Goal: Task Accomplishment & Management: Use online tool/utility

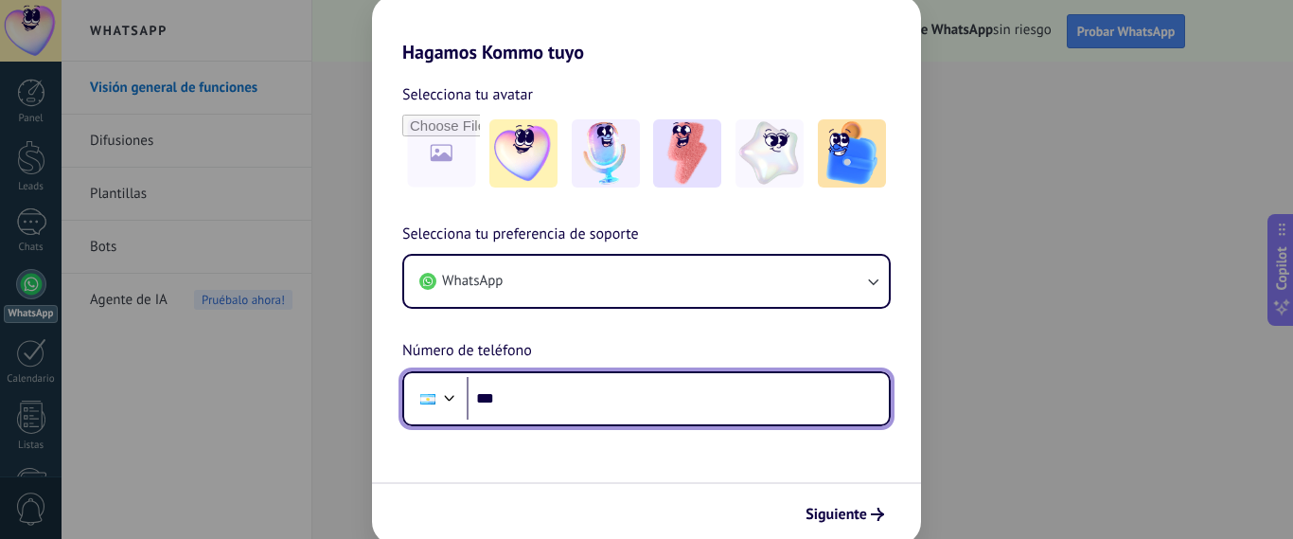
click at [577, 404] on input "***" at bounding box center [678, 399] width 422 height 44
type input "**********"
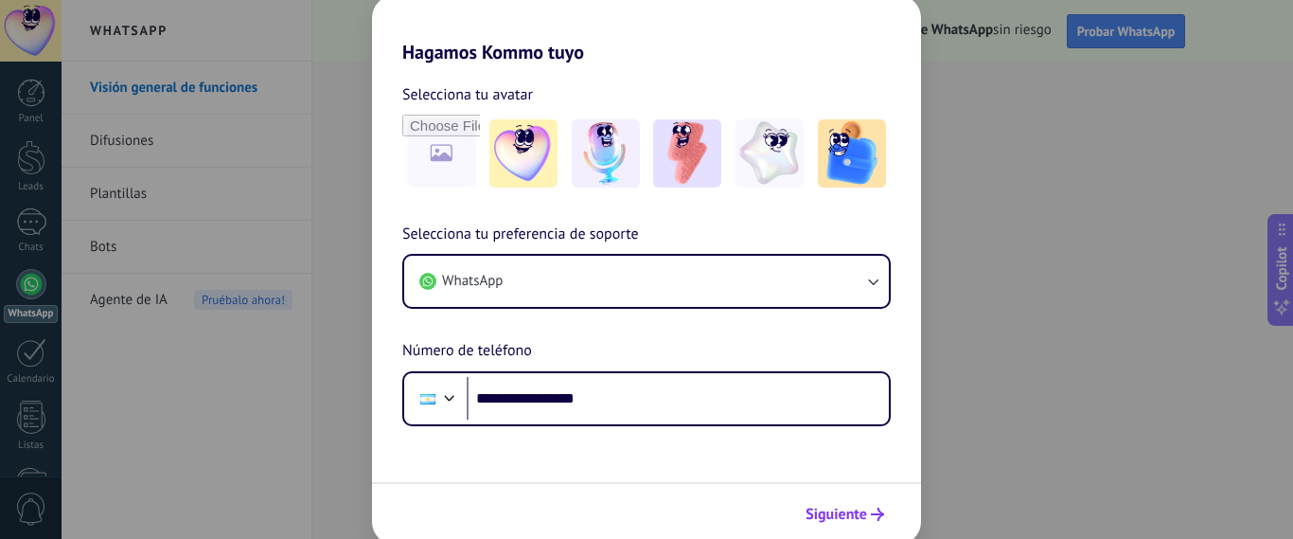
click at [850, 517] on span "Siguiente" at bounding box center [836, 513] width 62 height 13
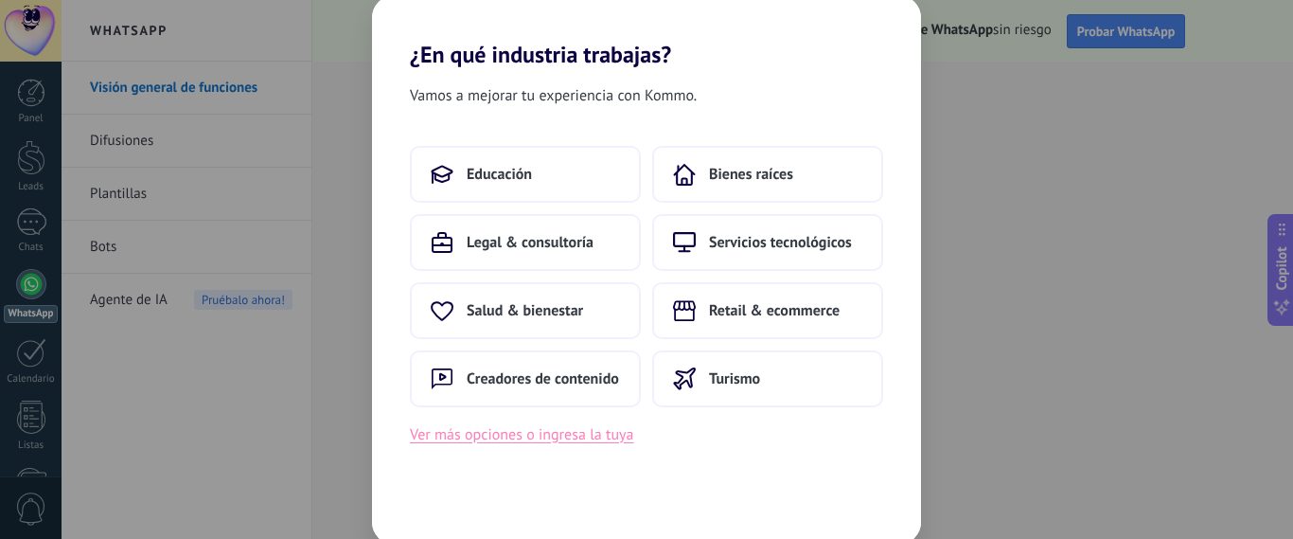
click at [592, 435] on button "Ver más opciones o ingresa la tuya" at bounding box center [521, 434] width 223 height 25
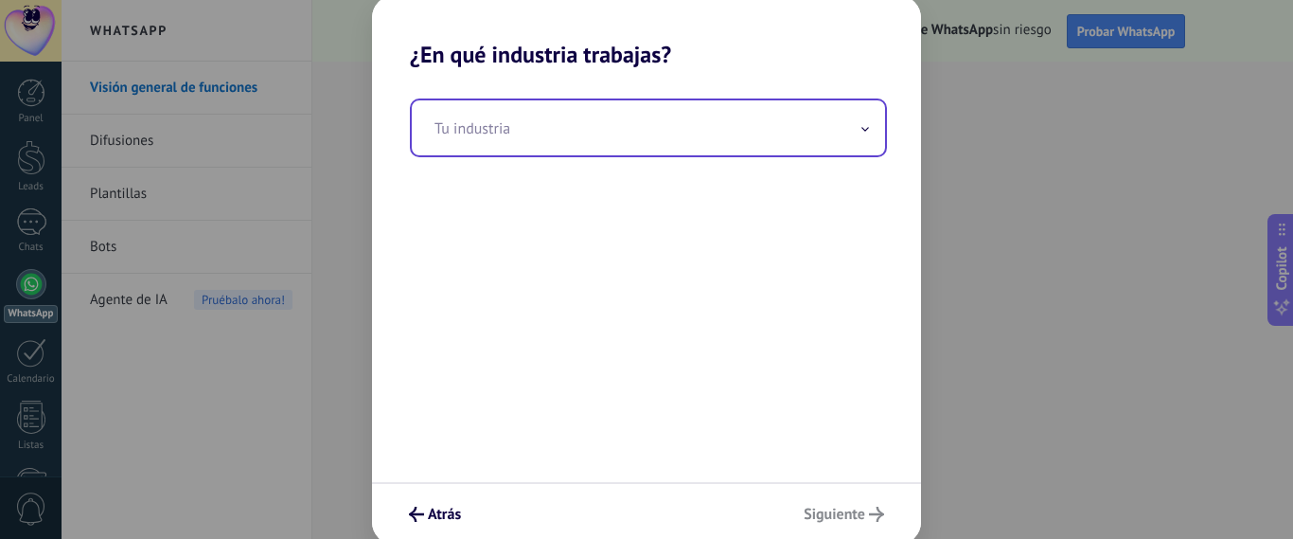
click at [608, 144] on input "text" at bounding box center [648, 127] width 473 height 55
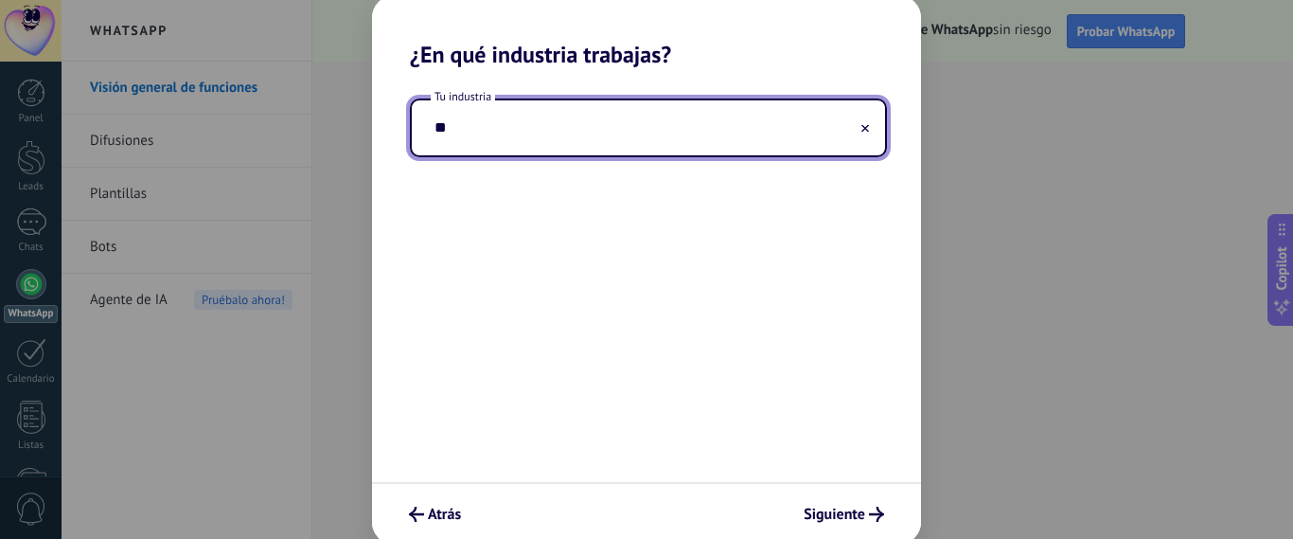
type input "*"
type input "*****"
click at [854, 519] on span "Siguiente" at bounding box center [835, 513] width 62 height 13
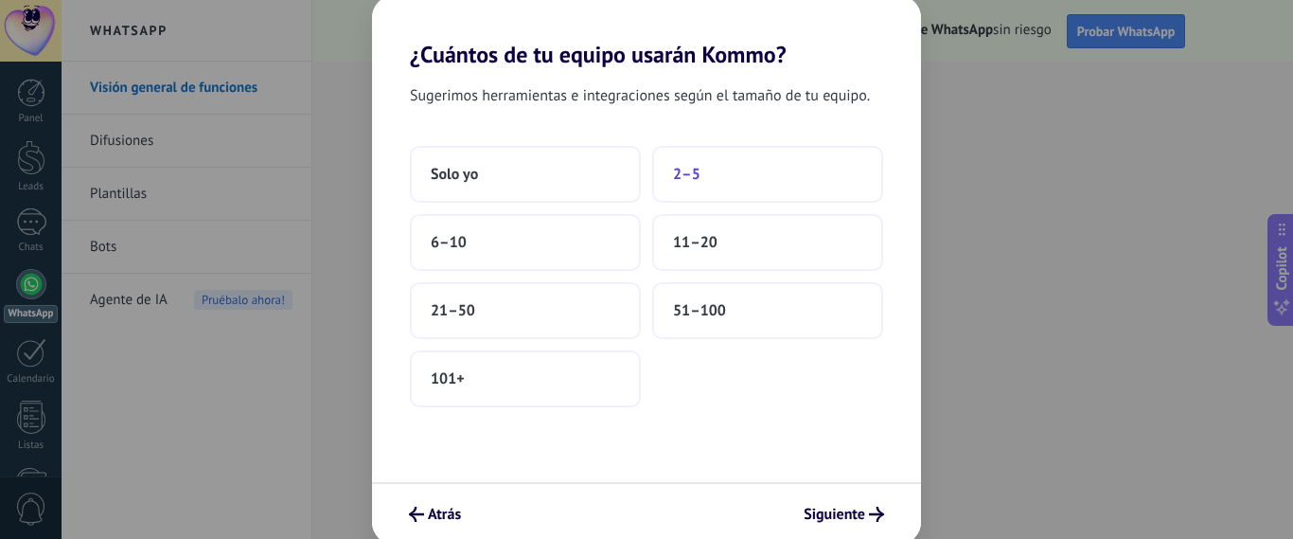
click at [693, 181] on span "2–5" at bounding box center [686, 174] width 27 height 19
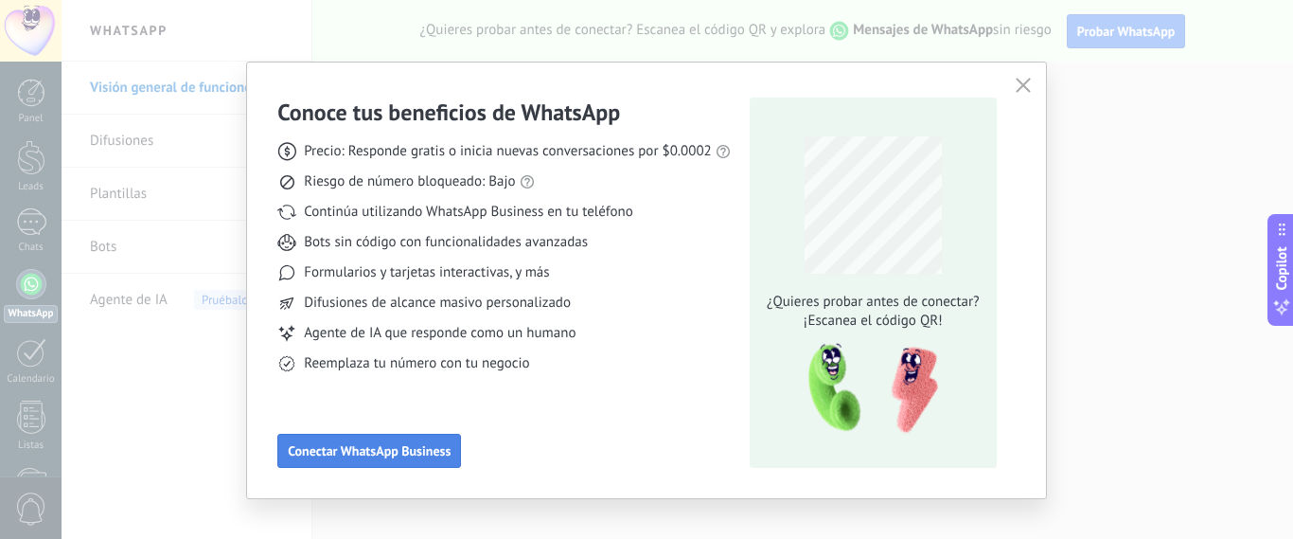
click at [389, 457] on span "Conectar WhatsApp Business" at bounding box center [369, 450] width 163 height 13
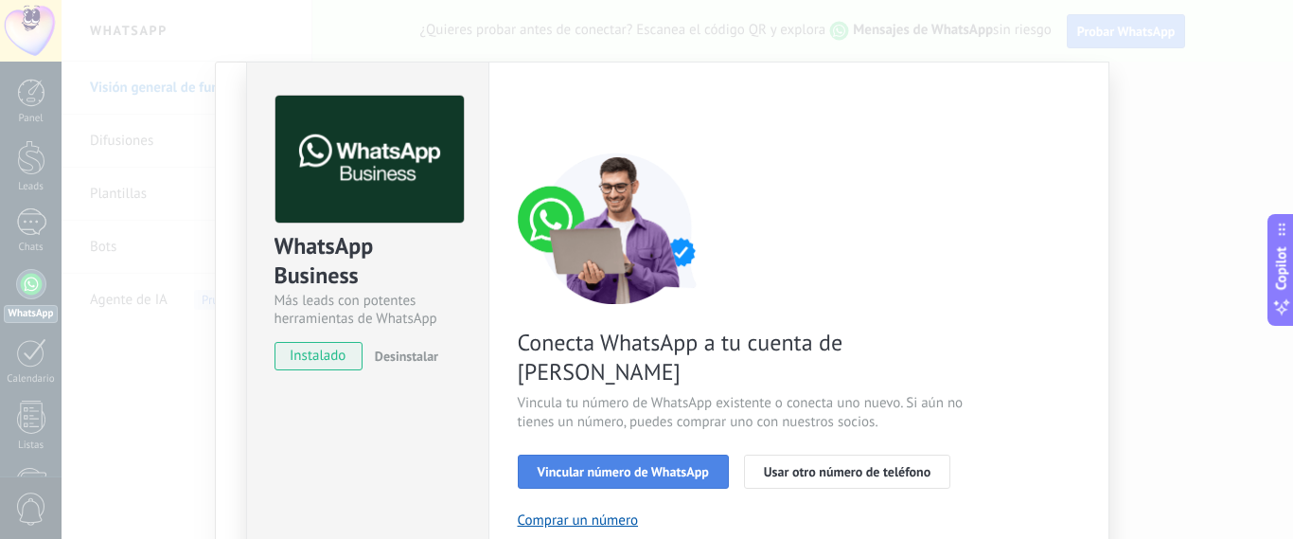
click at [653, 454] on button "Vincular número de WhatsApp" at bounding box center [623, 471] width 211 height 34
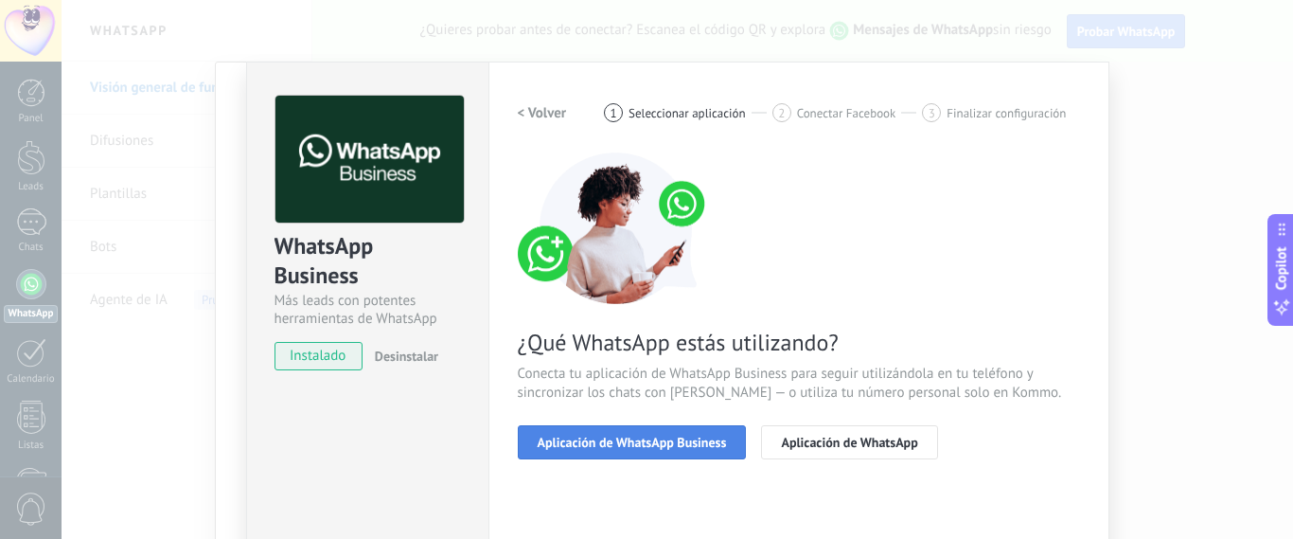
click at [657, 447] on span "Aplicación de WhatsApp Business" at bounding box center [632, 441] width 189 height 13
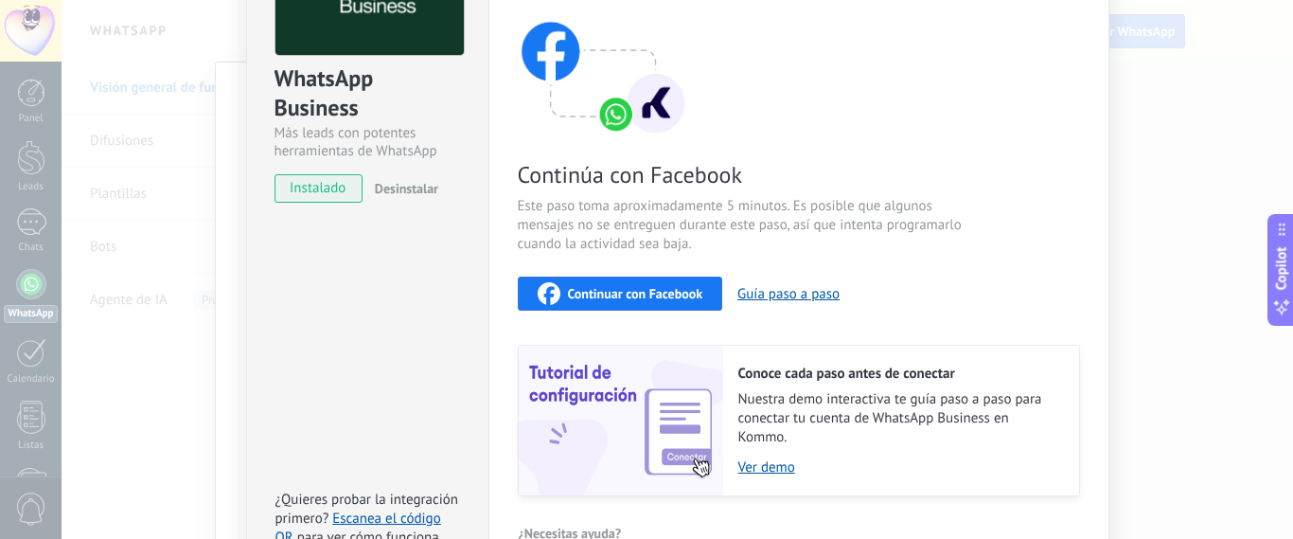
scroll to position [44, 0]
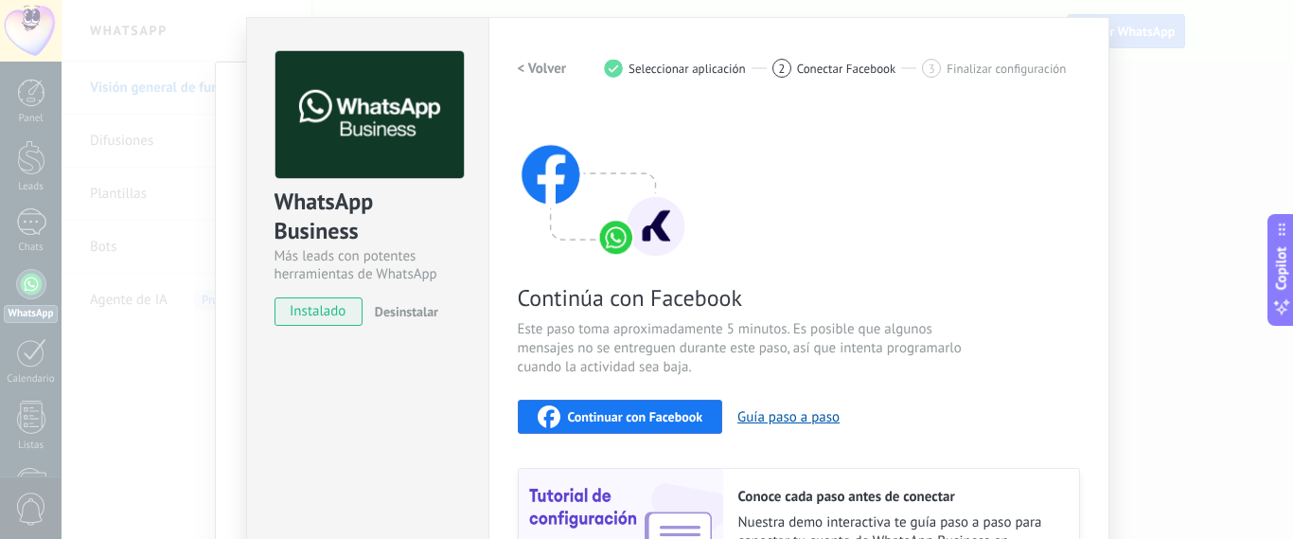
click at [319, 315] on span "instalado" at bounding box center [318, 311] width 86 height 28
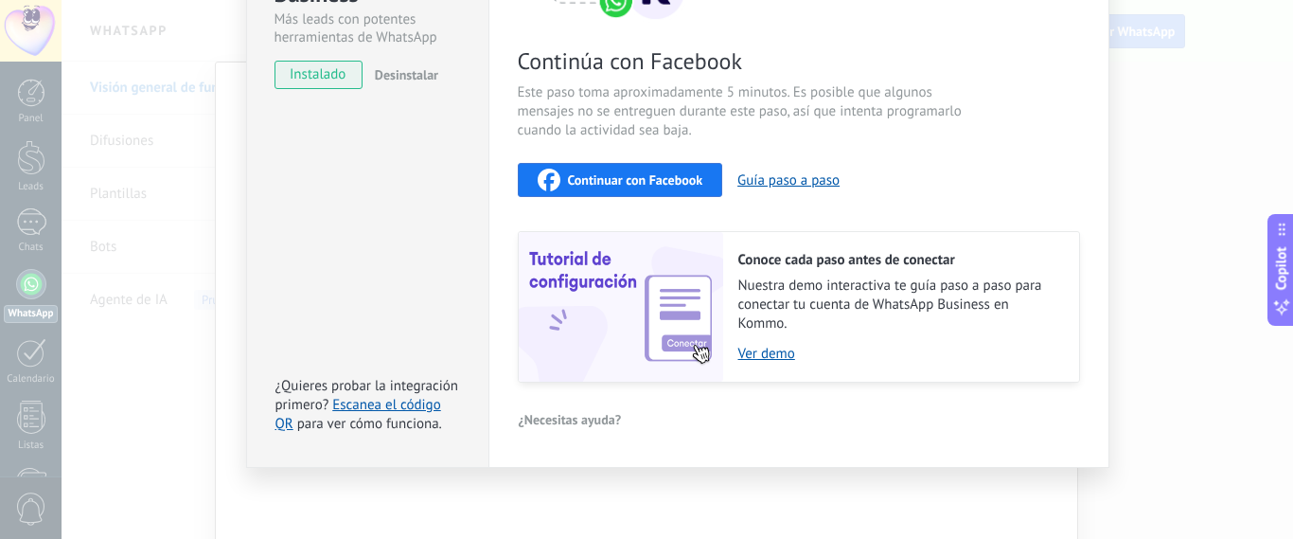
scroll to position [164, 0]
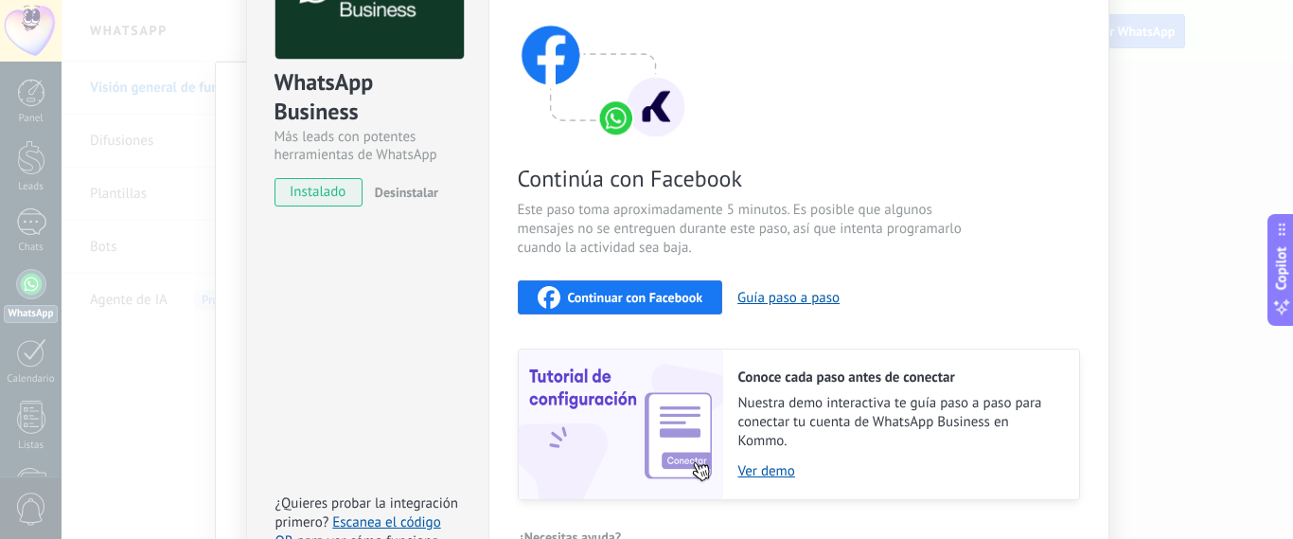
click at [647, 304] on span "Continuar con Facebook" at bounding box center [635, 297] width 135 height 13
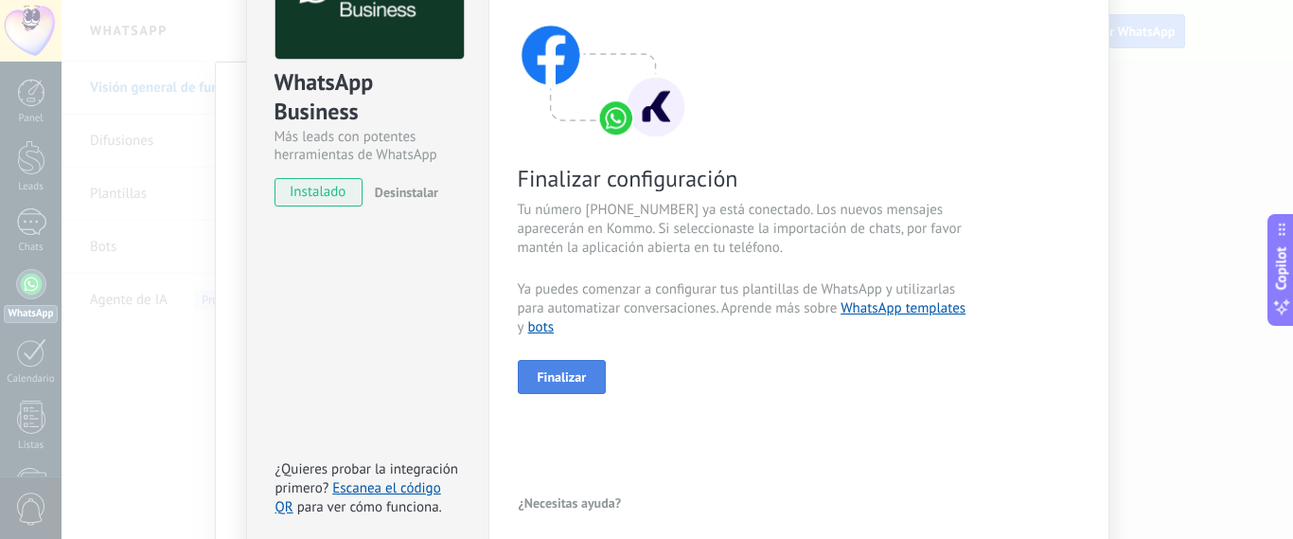
click at [579, 378] on span "Finalizar" at bounding box center [562, 376] width 49 height 13
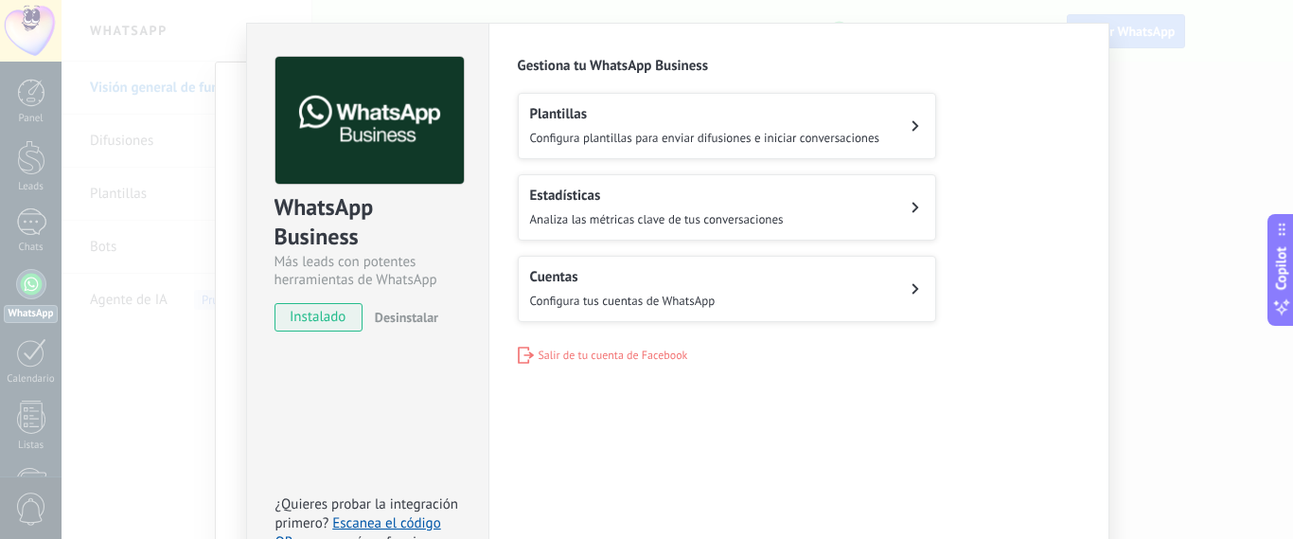
scroll to position [0, 0]
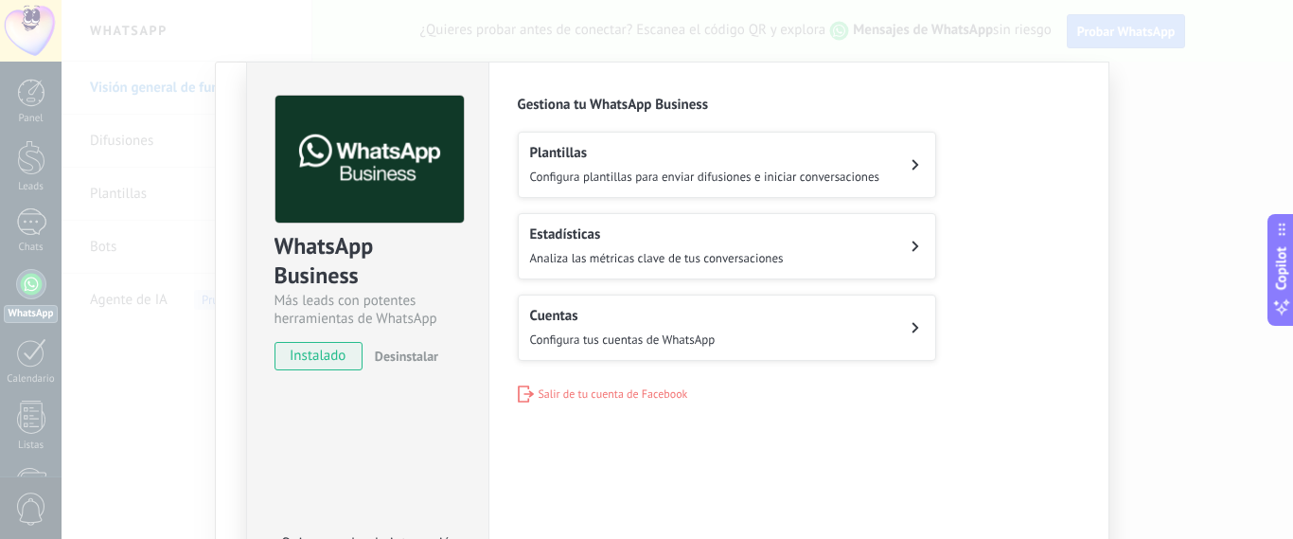
click at [1197, 252] on div "WhatsApp Business Más leads con potentes herramientas de WhatsApp instalado Des…" at bounding box center [677, 269] width 1231 height 539
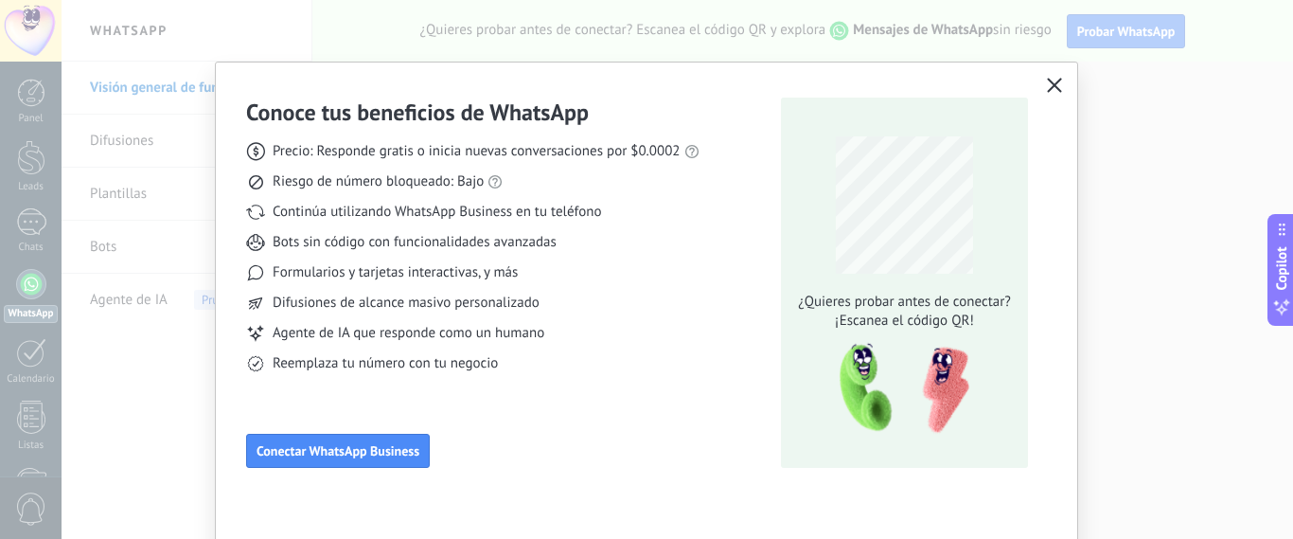
click at [1055, 88] on icon "button" at bounding box center [1054, 85] width 15 height 15
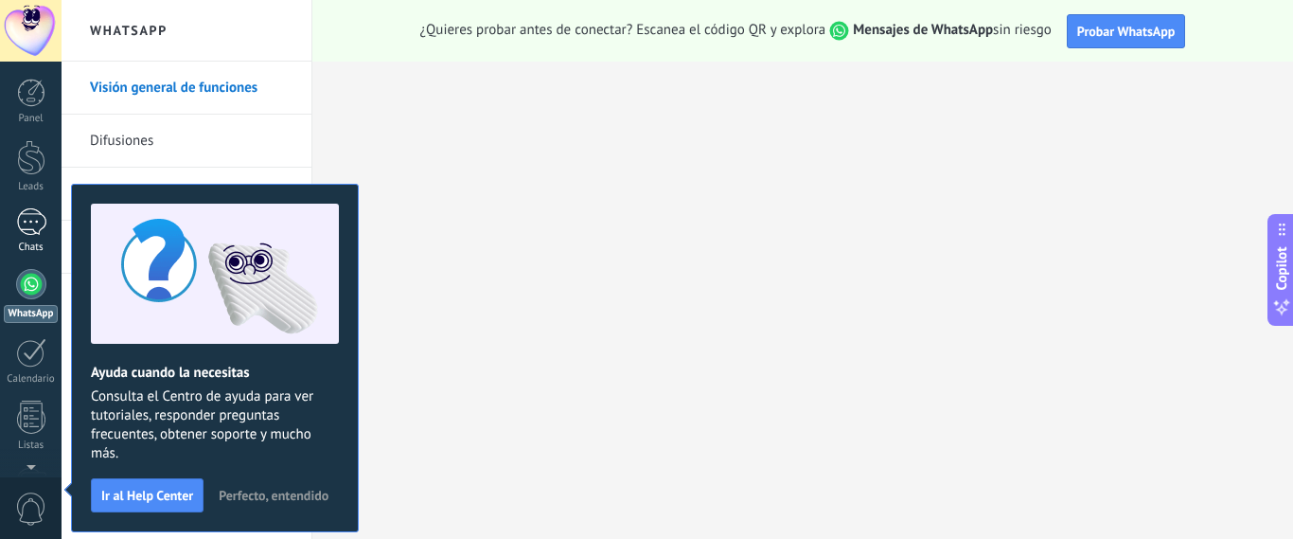
click at [21, 227] on div at bounding box center [31, 221] width 30 height 27
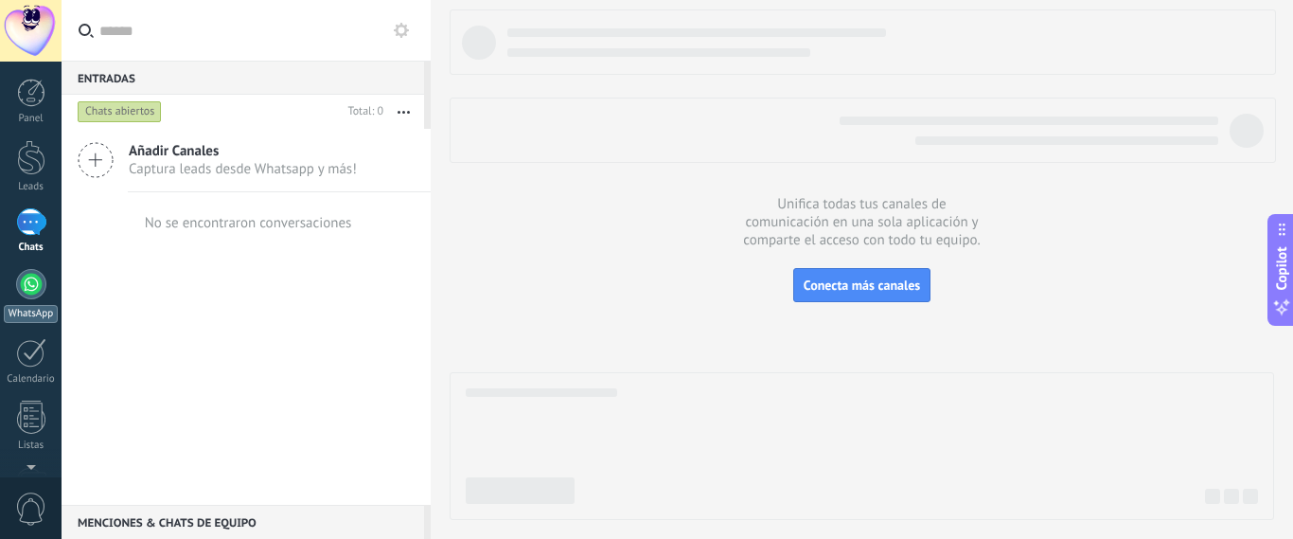
click at [27, 289] on div at bounding box center [31, 284] width 30 height 30
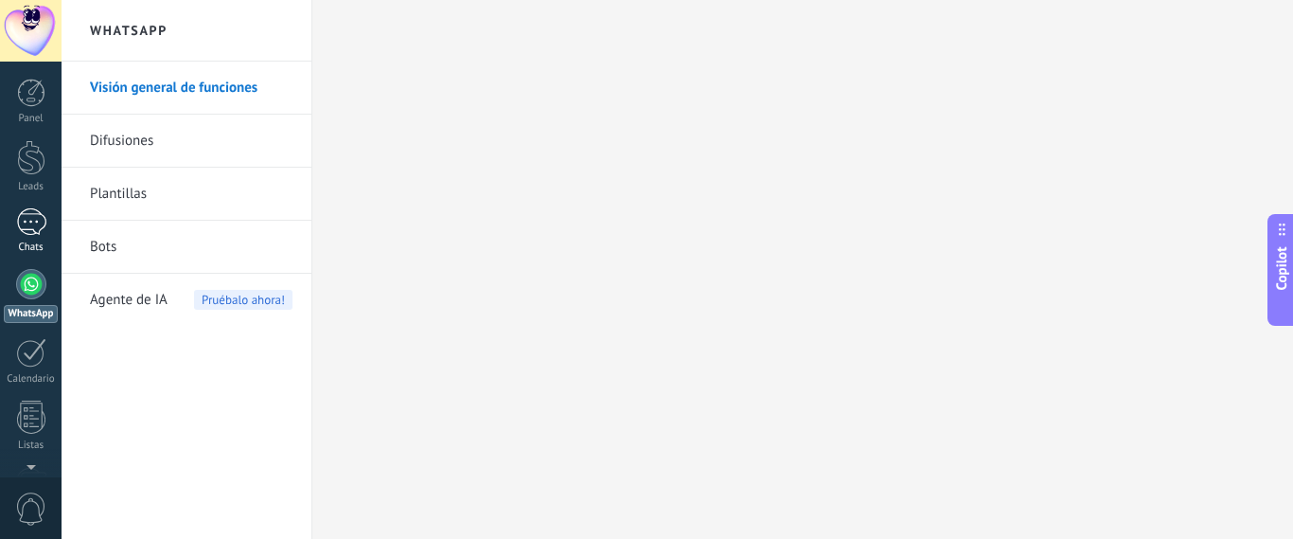
click at [34, 228] on div at bounding box center [31, 221] width 30 height 27
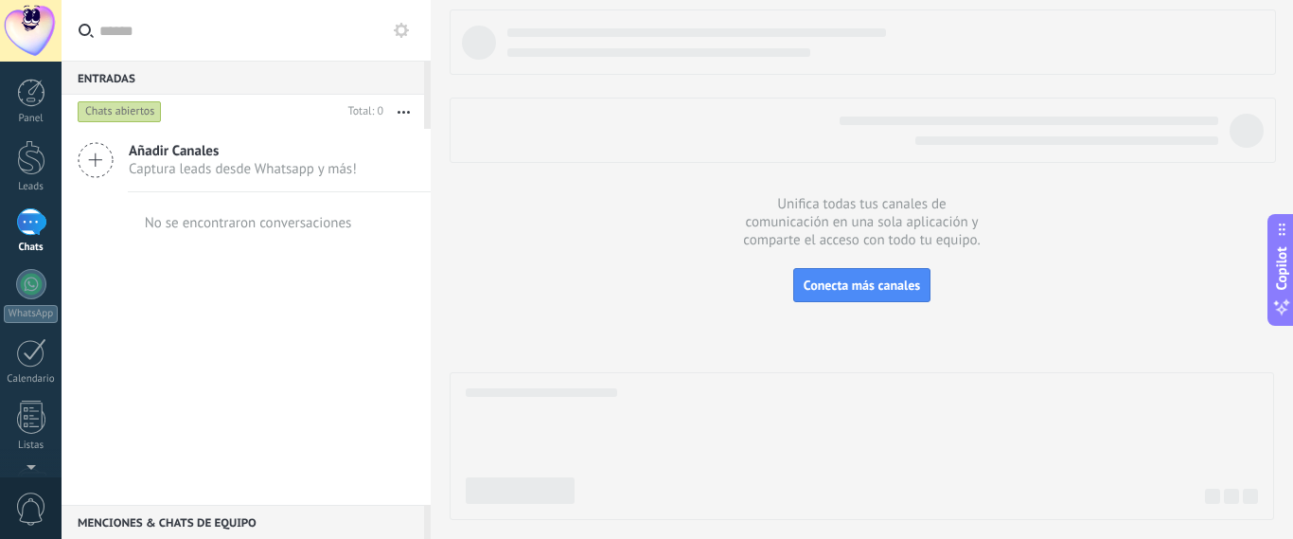
click at [136, 115] on div "Chats abiertos" at bounding box center [120, 111] width 84 height 23
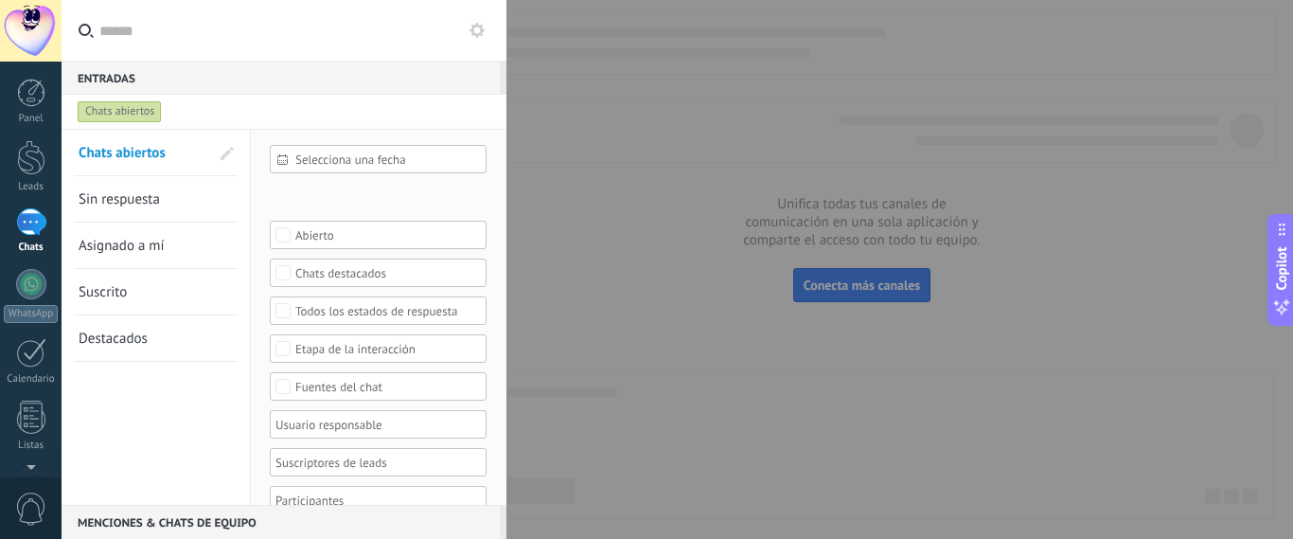
click at [136, 115] on div "Chats abiertos" at bounding box center [120, 111] width 84 height 23
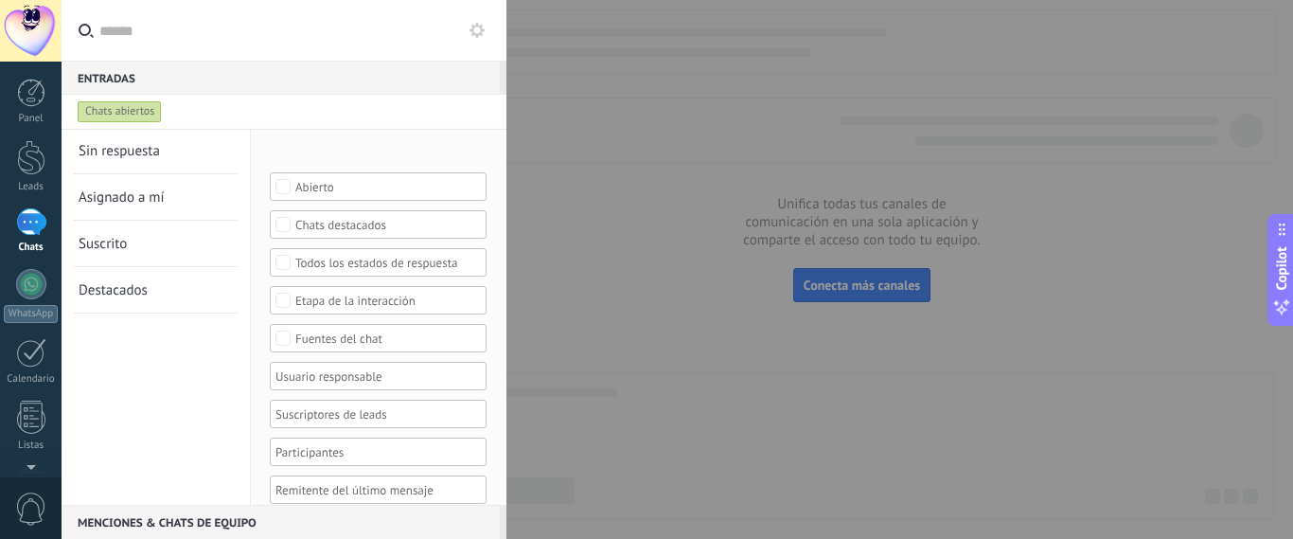
click at [37, 227] on div at bounding box center [31, 221] width 30 height 27
click at [361, 36] on input "text" at bounding box center [295, 30] width 392 height 61
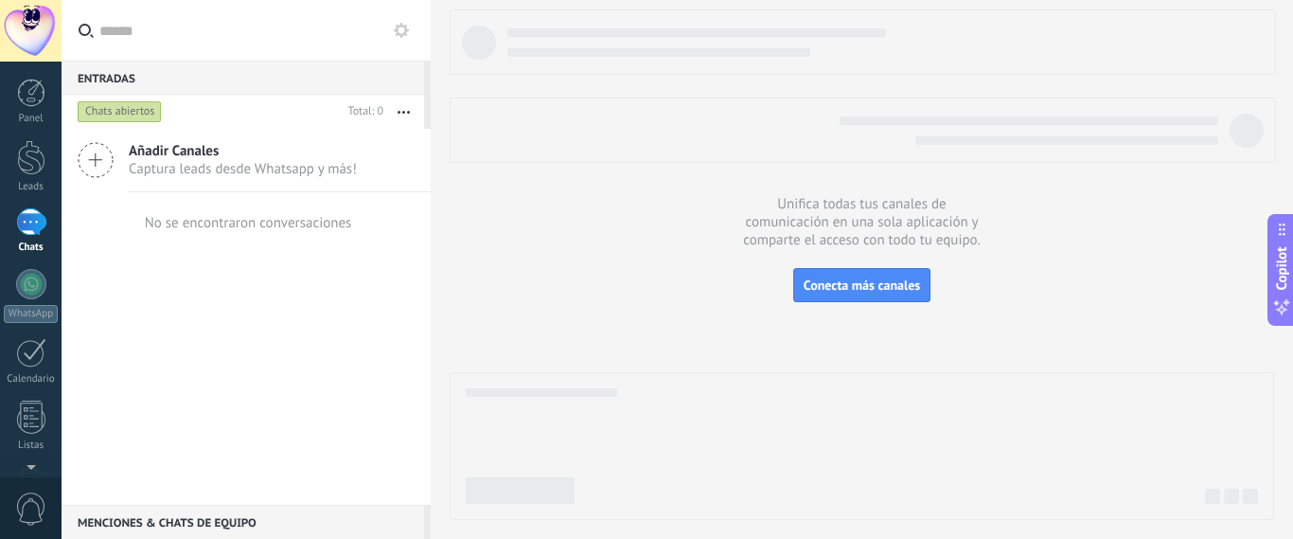
click at [405, 33] on use at bounding box center [401, 30] width 15 height 15
click at [403, 30] on icon at bounding box center [401, 30] width 15 height 15
click at [259, 46] on input "text" at bounding box center [257, 30] width 316 height 61
click at [1286, 276] on span "Copilot" at bounding box center [1281, 268] width 19 height 44
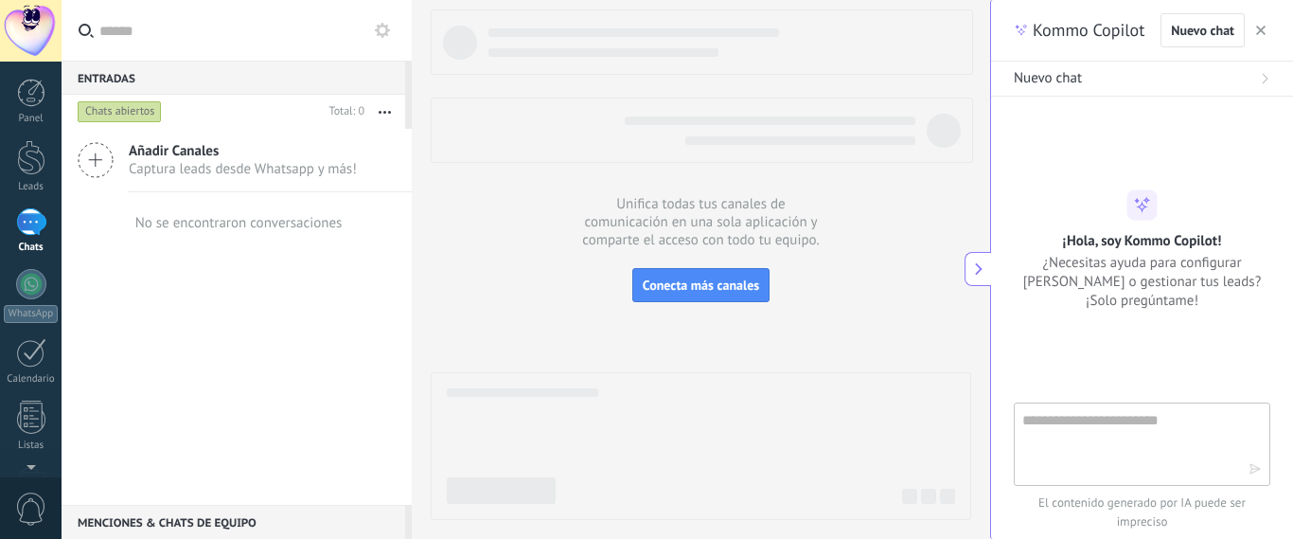
click at [1123, 429] on textarea at bounding box center [1128, 443] width 213 height 68
type textarea "**********"
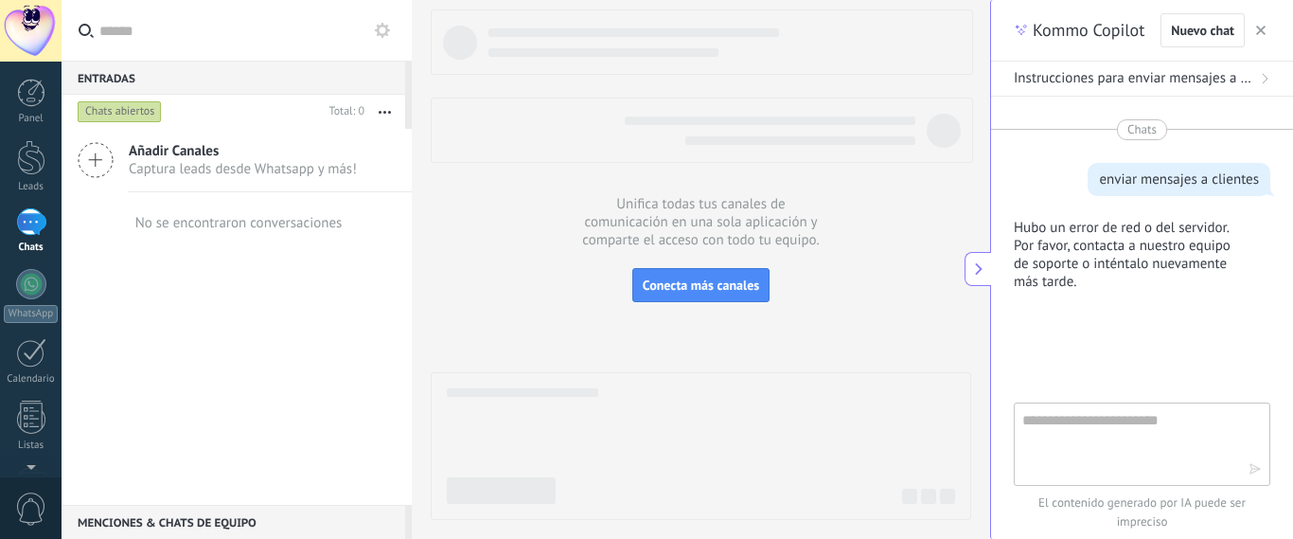
scroll to position [23, 0]
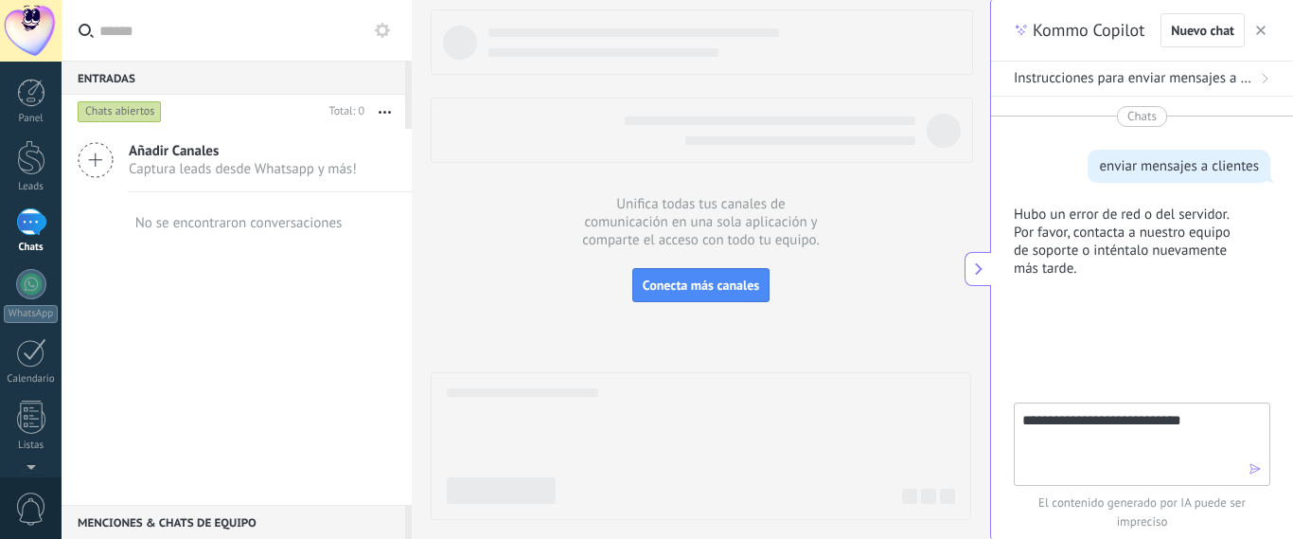
type textarea "**********"
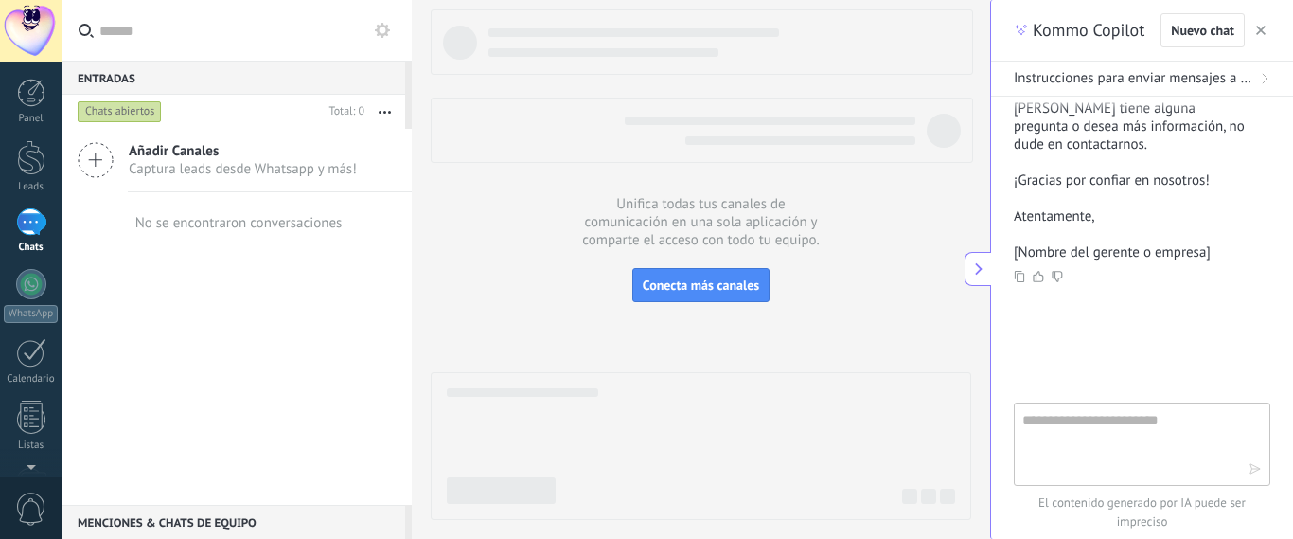
scroll to position [464, 0]
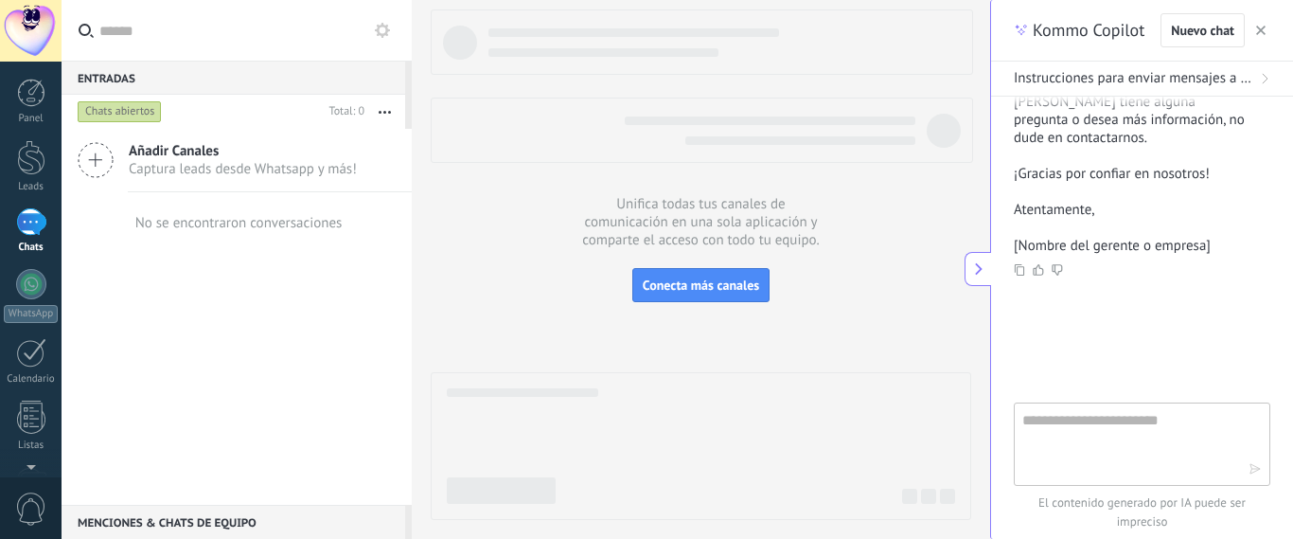
click at [1265, 29] on button "button" at bounding box center [1260, 30] width 19 height 23
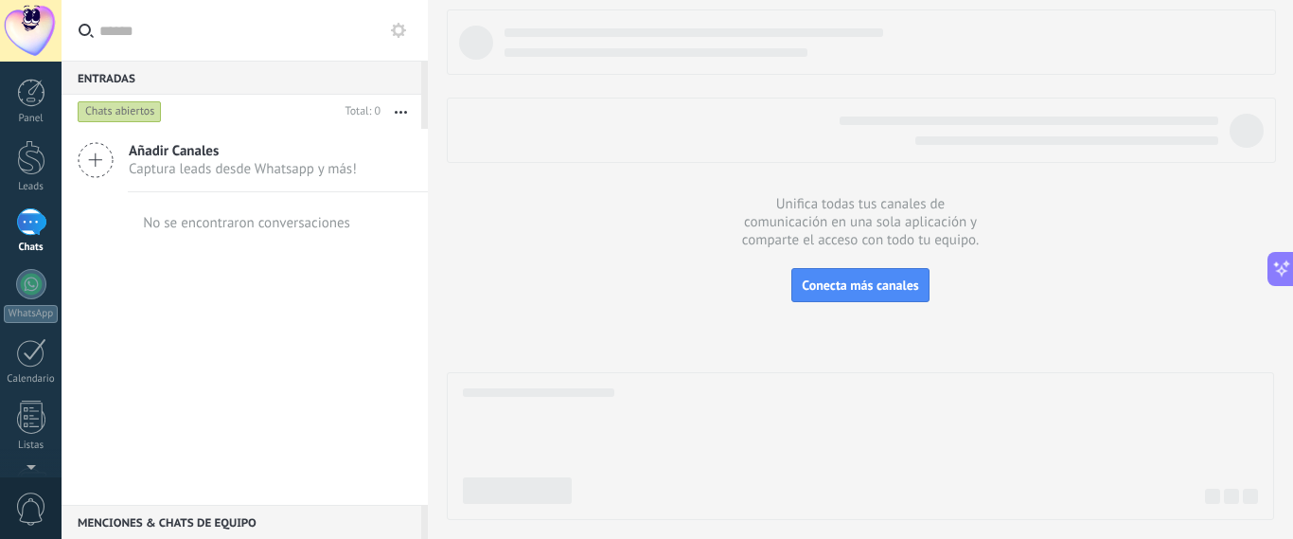
click at [184, 178] on span "Captura leads desde Whatsapp y más!" at bounding box center [243, 169] width 228 height 18
click at [92, 159] on icon at bounding box center [96, 160] width 36 height 36
click at [815, 283] on span "Conecta más canales" at bounding box center [860, 284] width 116 height 17
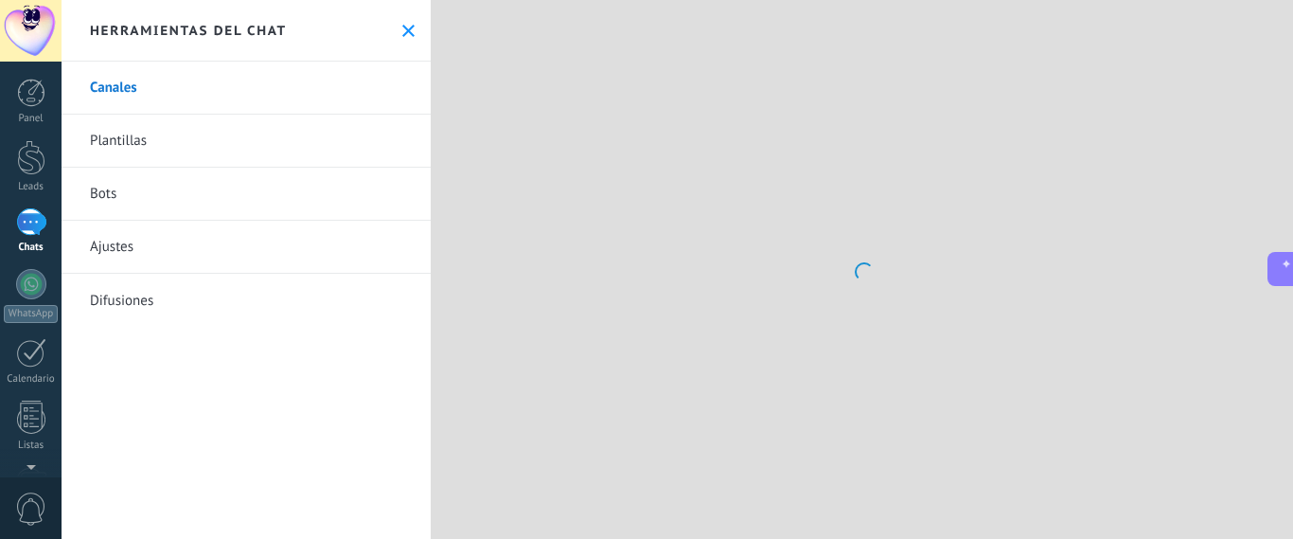
scroll to position [464, 0]
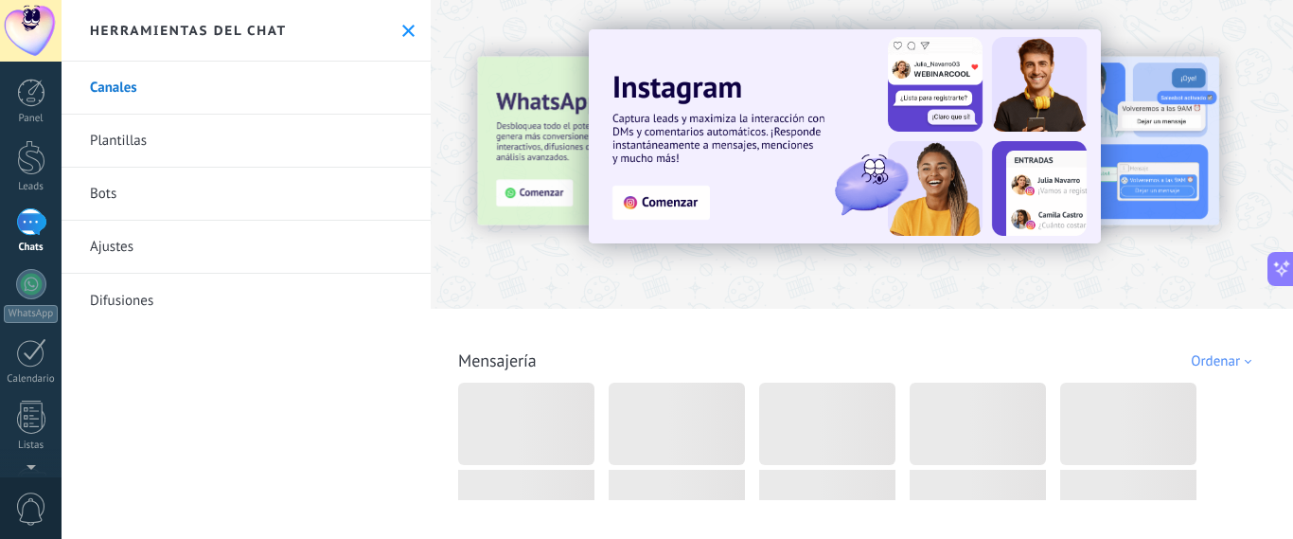
click at [129, 195] on link "Bots" at bounding box center [246, 194] width 369 height 53
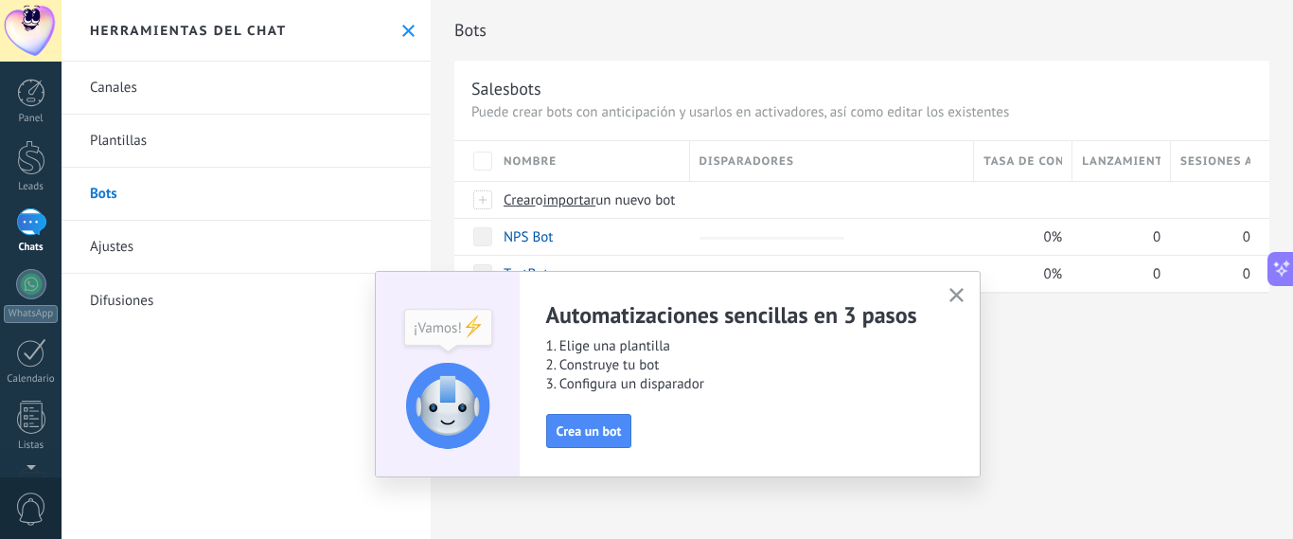
click at [955, 298] on icon "button" at bounding box center [956, 295] width 14 height 14
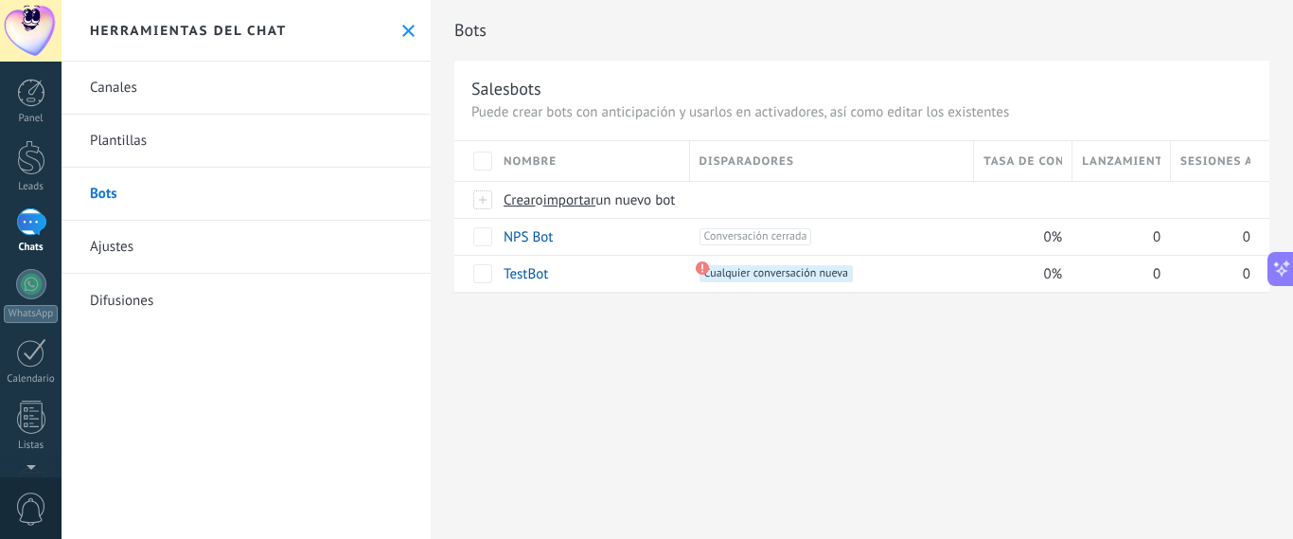
drag, startPoint x: 406, startPoint y: 30, endPoint x: 373, endPoint y: 76, distance: 56.2
click at [405, 31] on icon at bounding box center [408, 31] width 12 height 12
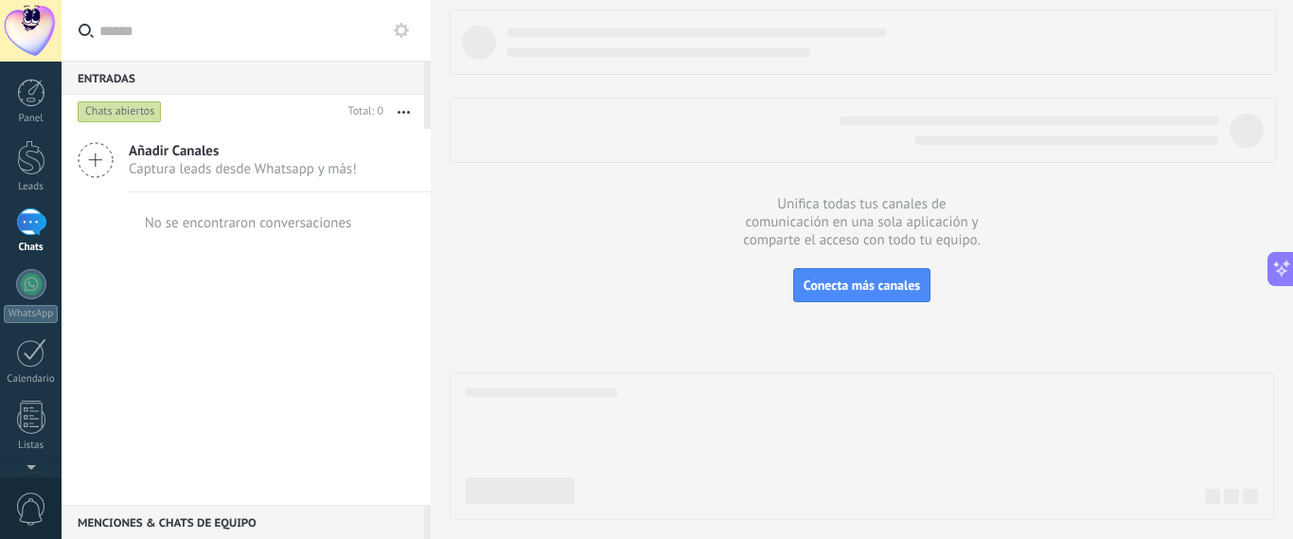
click at [404, 33] on use at bounding box center [401, 30] width 15 height 15
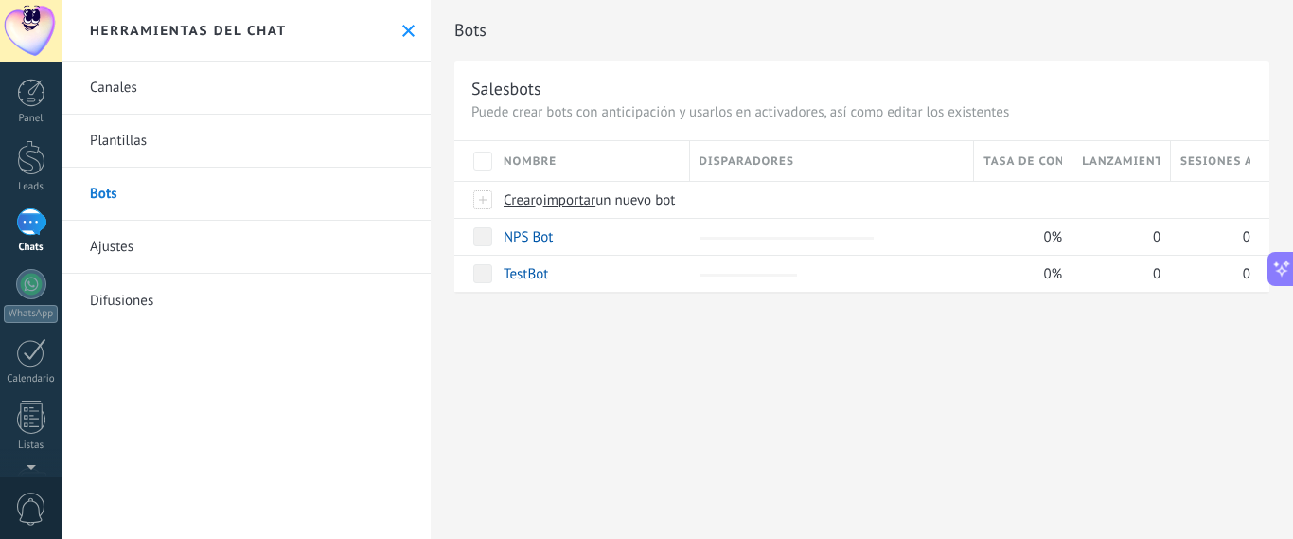
click at [107, 194] on link "Bots" at bounding box center [246, 194] width 369 height 53
click at [522, 204] on span "Crear" at bounding box center [520, 200] width 32 height 18
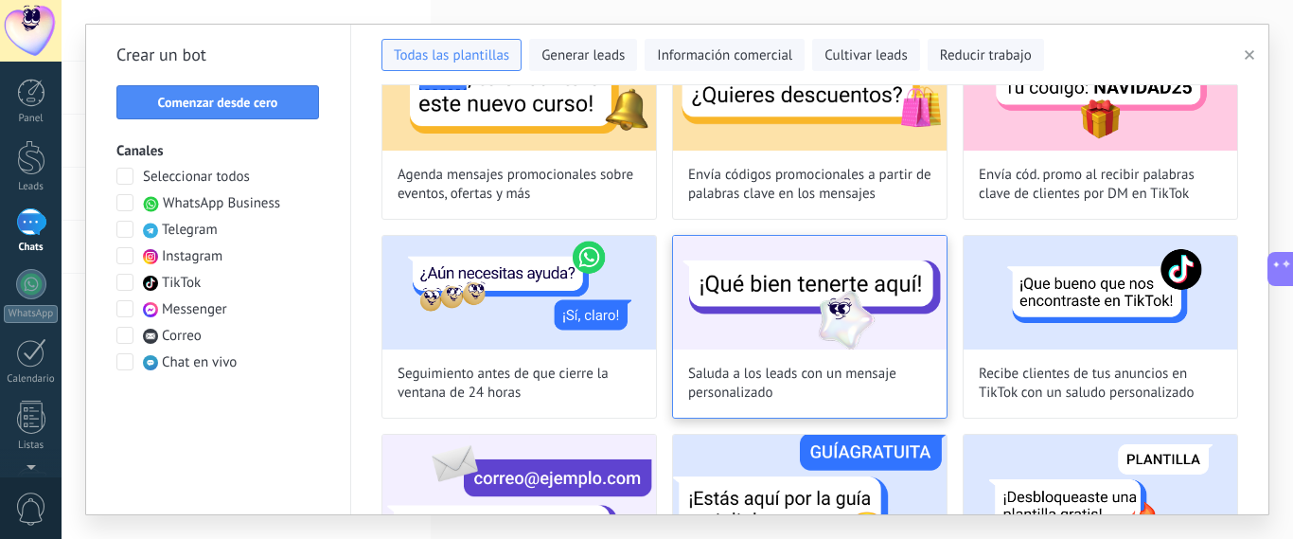
scroll to position [835, 0]
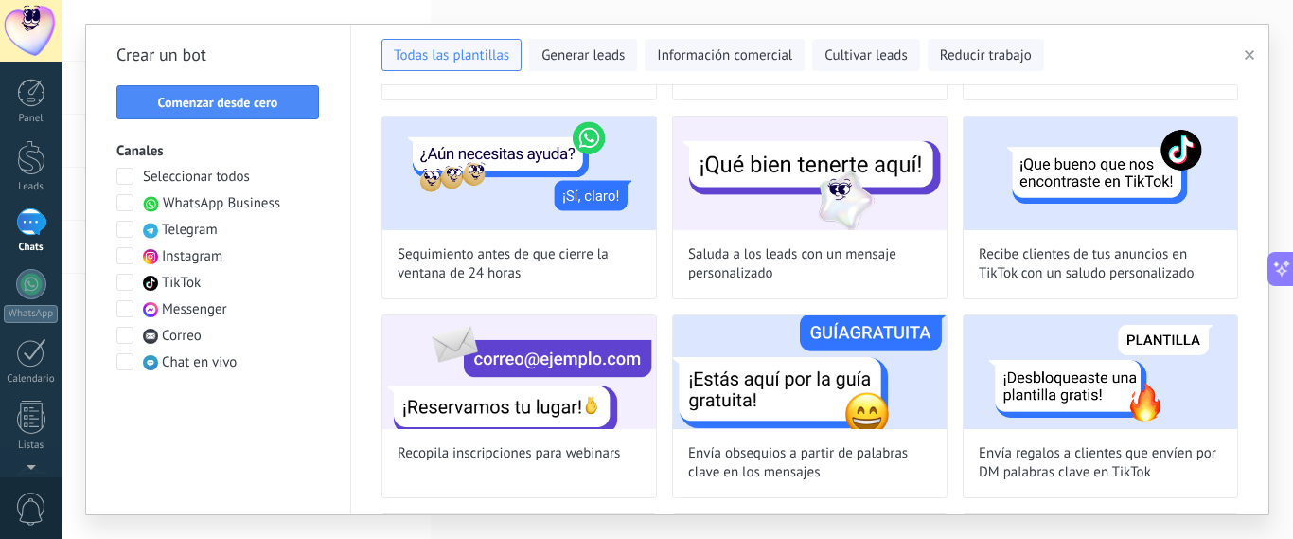
click at [125, 207] on span at bounding box center [124, 202] width 17 height 17
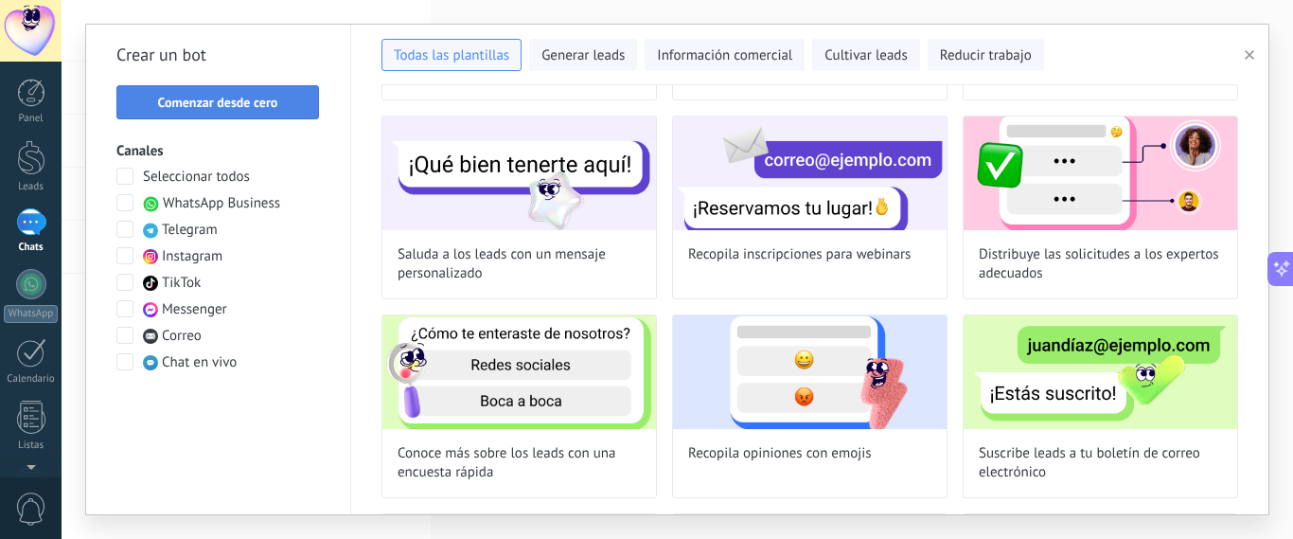
click at [274, 104] on span "Comenzar desde cero" at bounding box center [218, 102] width 120 height 13
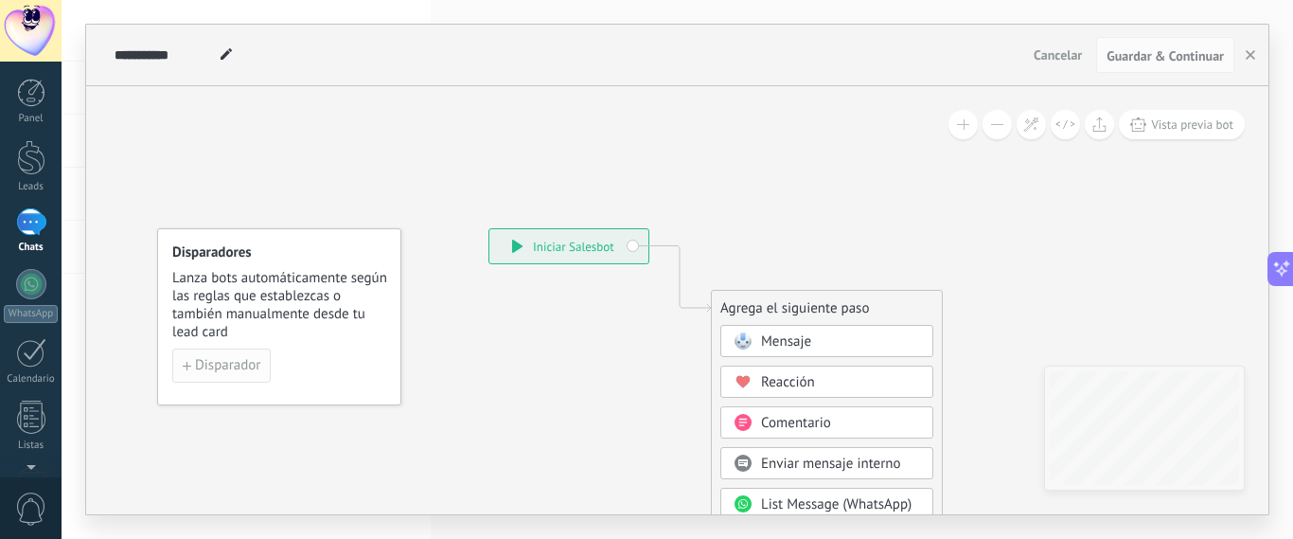
click at [243, 367] on span "Disparador" at bounding box center [227, 365] width 65 height 13
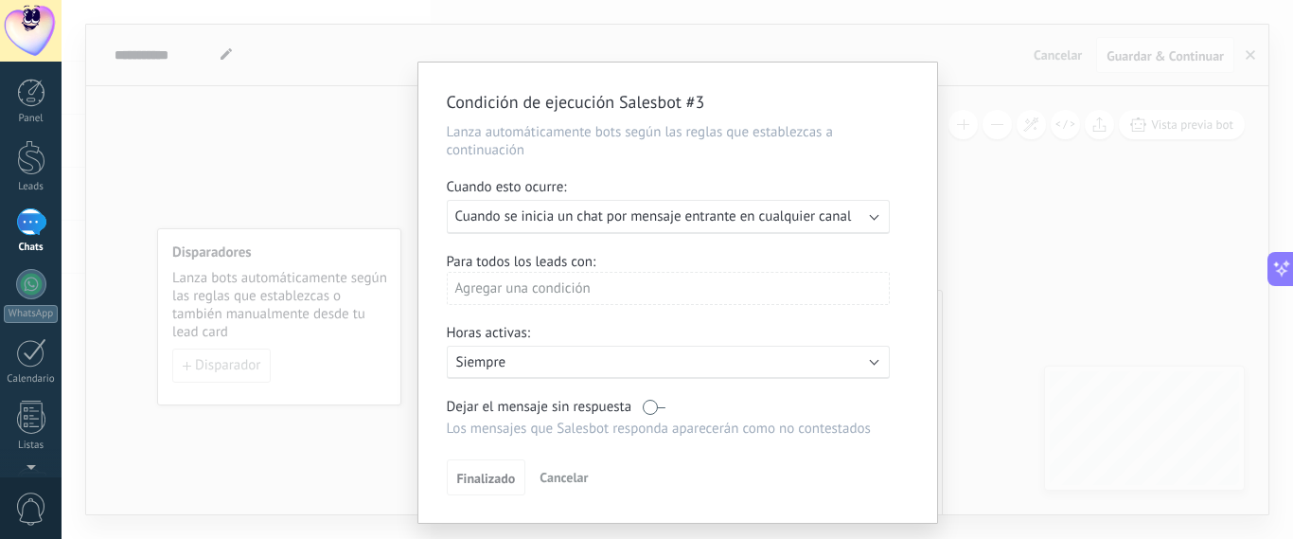
click at [866, 224] on div "Ejecutar: Cuando se inicia un chat por mensaje entrante en cualquier canal" at bounding box center [668, 217] width 443 height 34
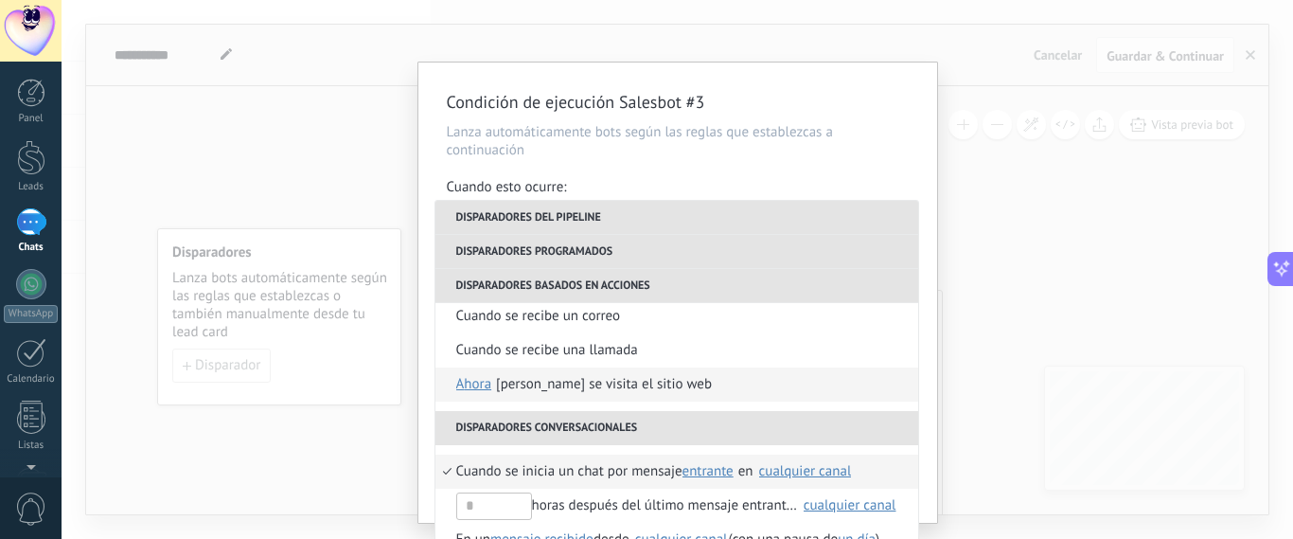
scroll to position [413, 0]
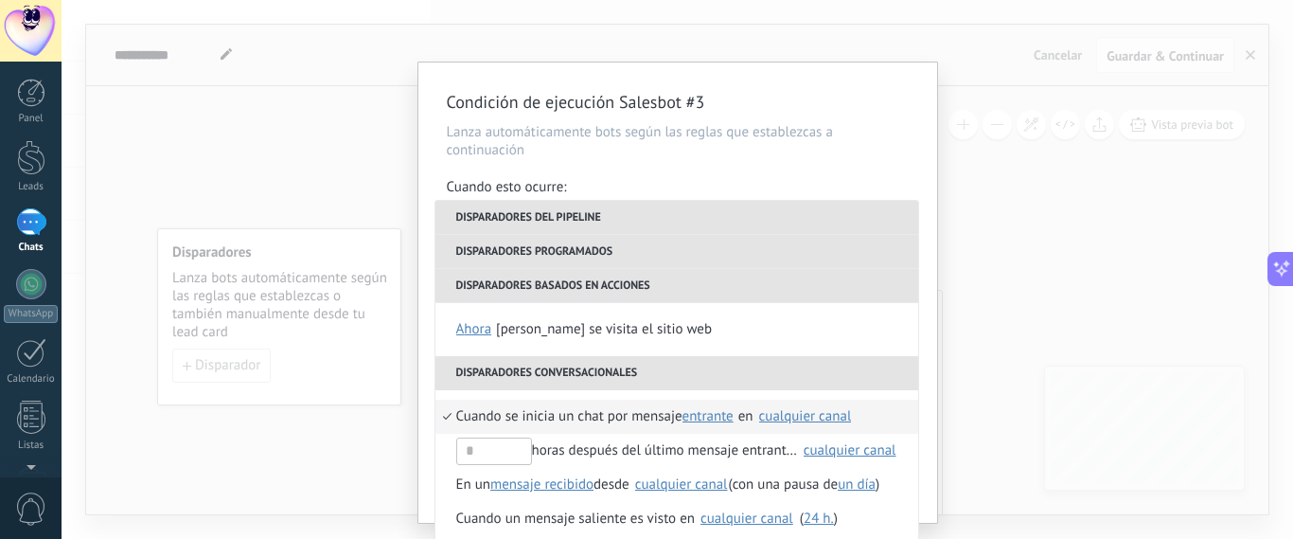
click at [329, 189] on div "Condición de ejecución Salesbot #3 Lanza automáticamente bots según las reglas …" at bounding box center [677, 269] width 1231 height 539
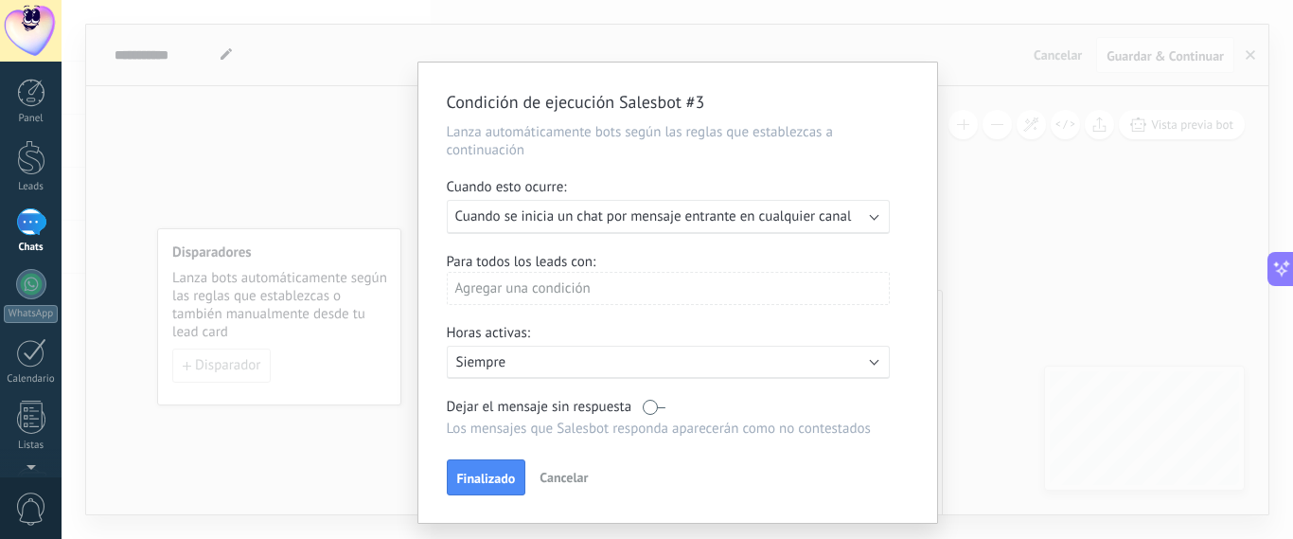
click at [329, 189] on div "Condición de ejecución Salesbot #3 Lanza automáticamente bots según las reglas …" at bounding box center [677, 269] width 1231 height 539
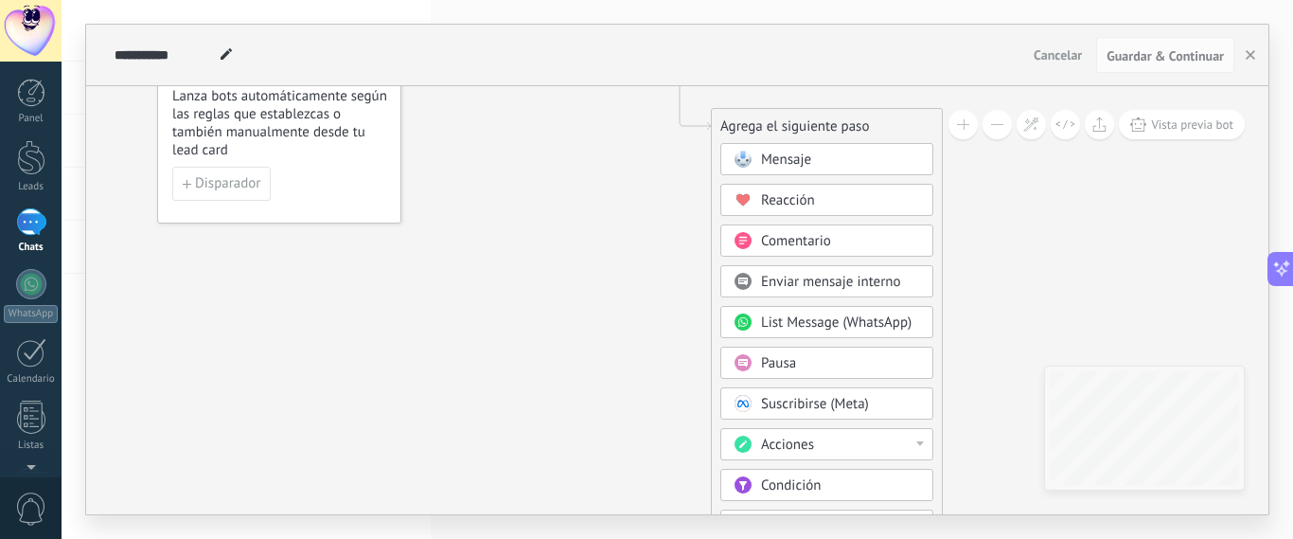
click at [35, 33] on div at bounding box center [31, 31] width 62 height 62
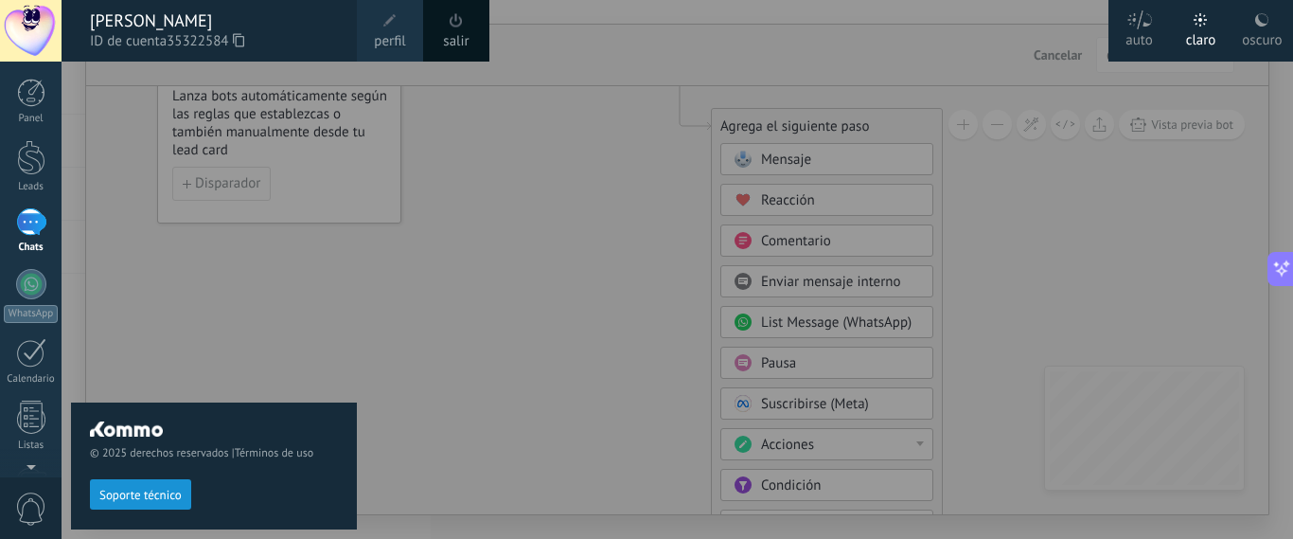
click at [452, 188] on div at bounding box center [708, 269] width 1293 height 539
